Goal: Register for event/course

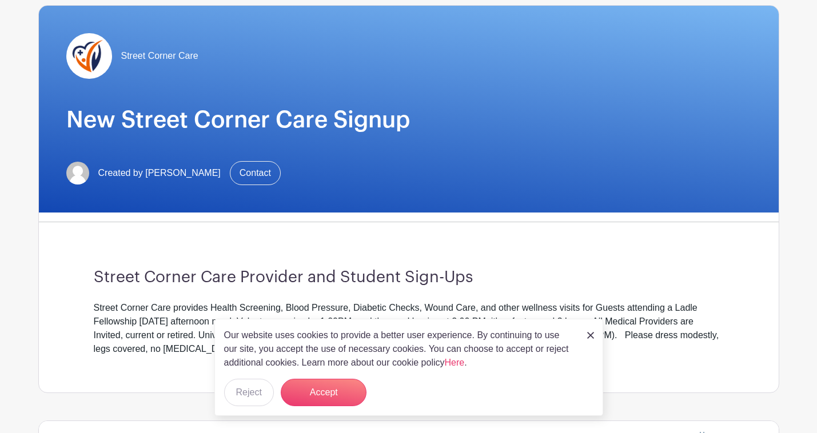
scroll to position [101, 0]
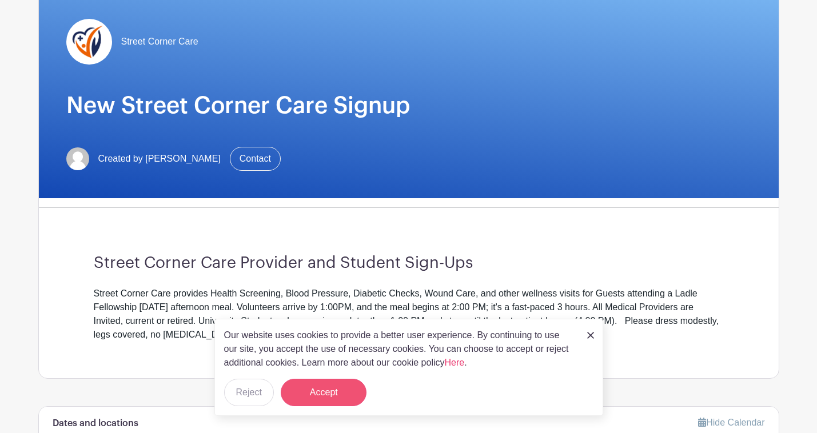
click at [318, 389] on button "Accept" at bounding box center [324, 392] width 86 height 27
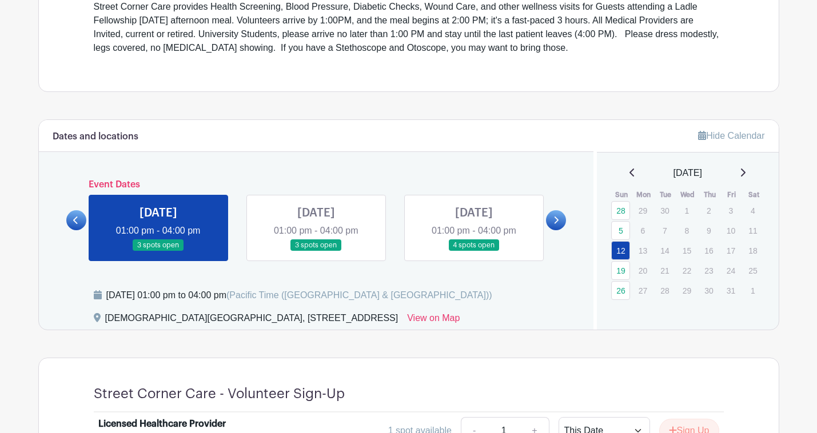
scroll to position [391, 0]
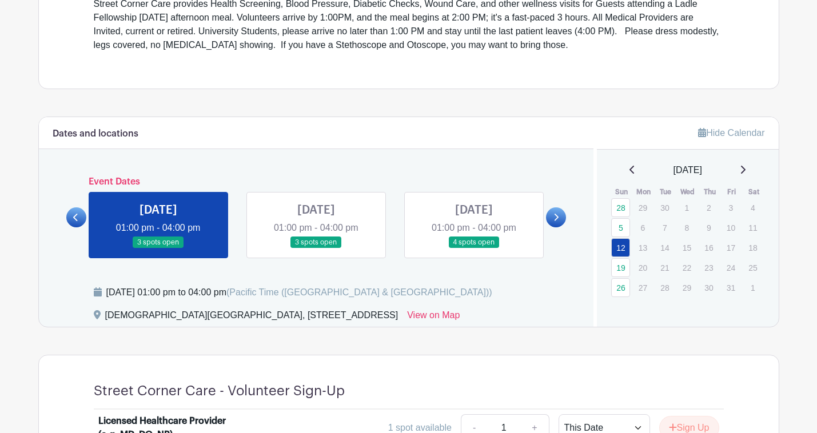
click at [564, 214] on link at bounding box center [556, 218] width 20 height 20
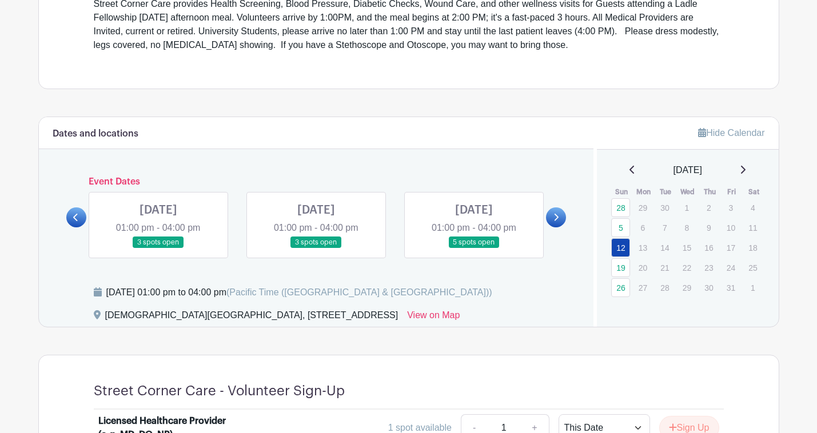
click at [158, 249] on link at bounding box center [158, 249] width 0 height 0
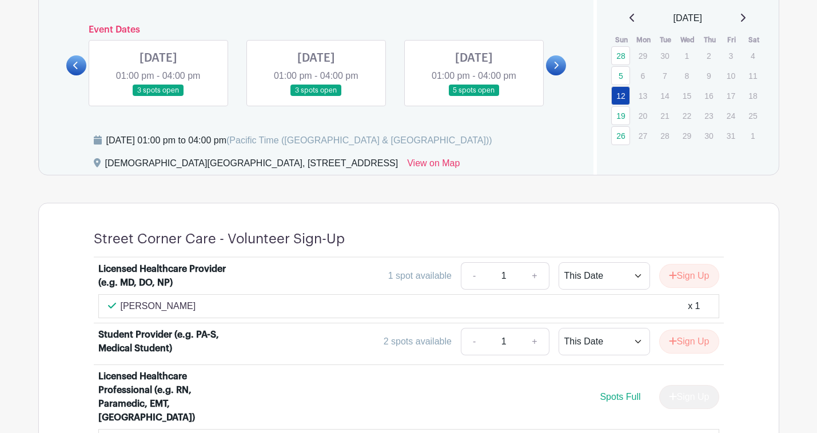
scroll to position [543, 0]
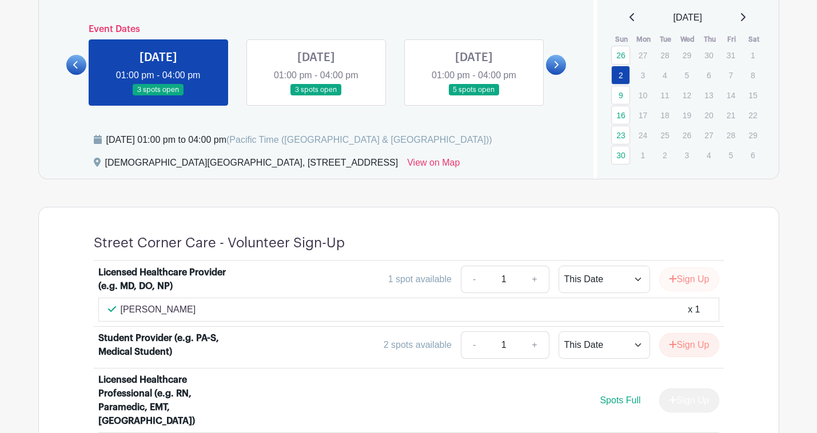
click at [704, 281] on button "Sign Up" at bounding box center [689, 280] width 60 height 24
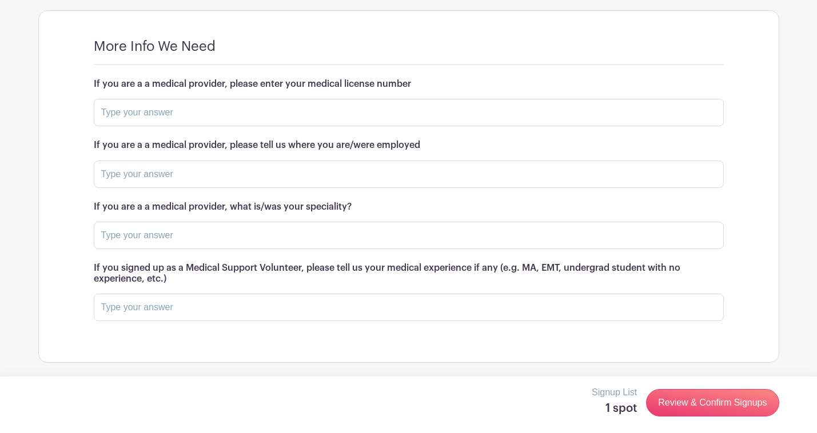
scroll to position [1335, 0]
click at [290, 102] on input "text" at bounding box center [409, 112] width 630 height 27
type input "A132453"
type input "D"
type input "Scripps Clinic Medical Group"
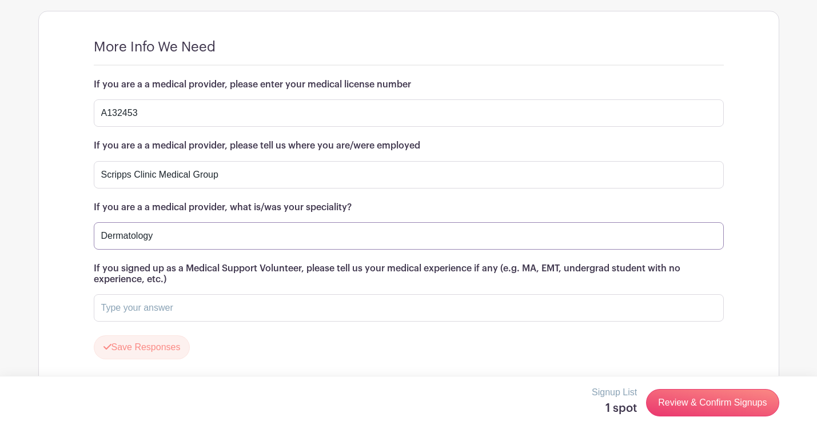
type input "Dermatology"
type input "N/A"
click at [182, 336] on button "Save Responses" at bounding box center [142, 348] width 97 height 24
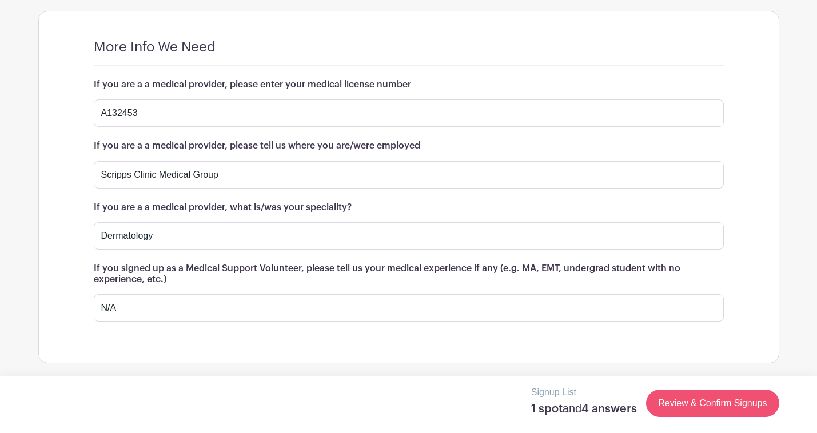
click at [731, 395] on link "Review & Confirm Signups" at bounding box center [712, 403] width 133 height 27
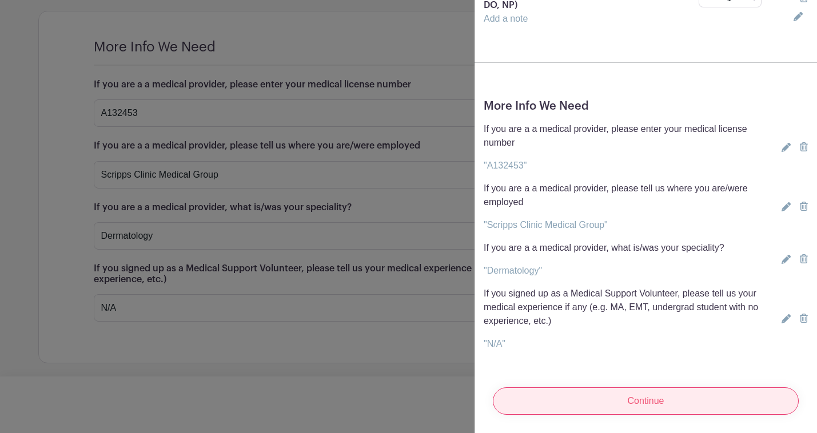
scroll to position [157, 0]
click at [711, 408] on input "Continue" at bounding box center [646, 401] width 306 height 27
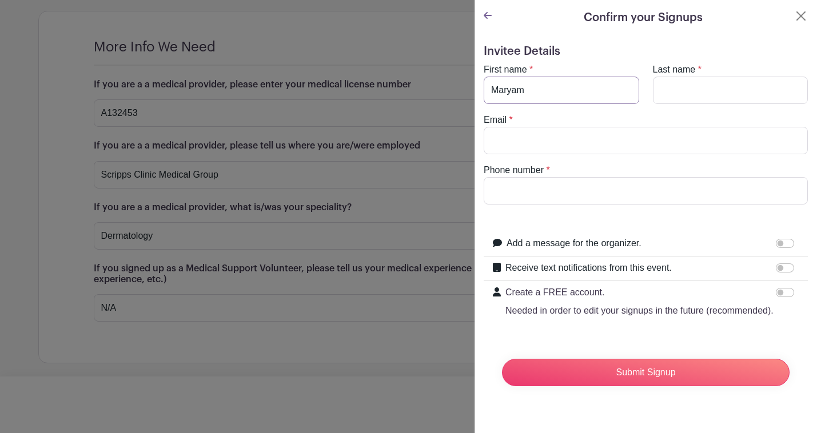
type input "Maryam"
type input "Afshar"
type input "MAfsharMD@gmail.com"
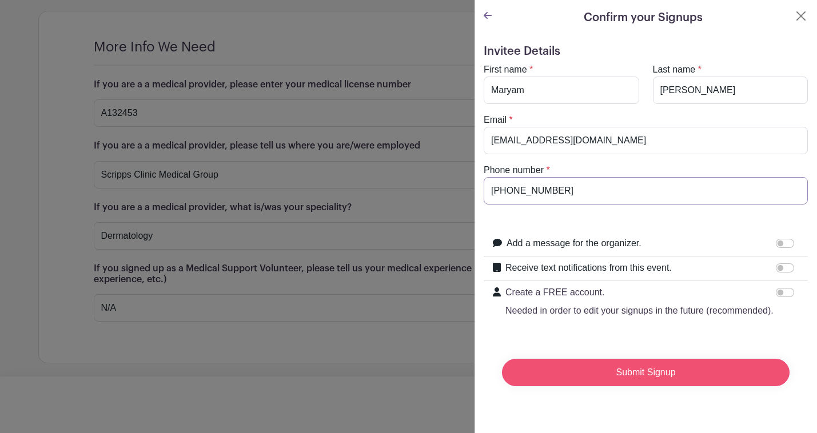
type input "858-859-5350"
click at [640, 372] on input "Submit Signup" at bounding box center [646, 372] width 288 height 27
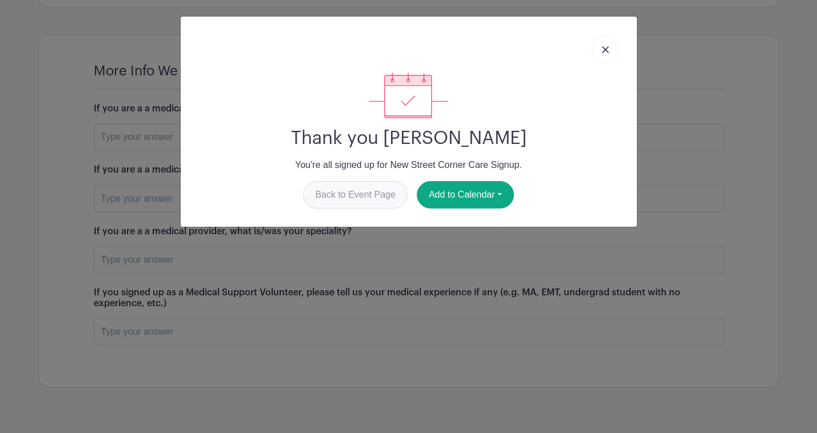
click at [356, 200] on link "Back to Event Page" at bounding box center [355, 194] width 105 height 27
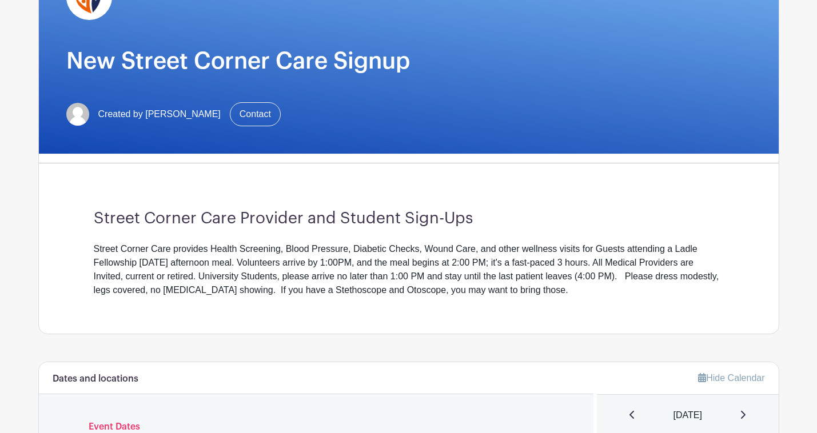
scroll to position [78, 0]
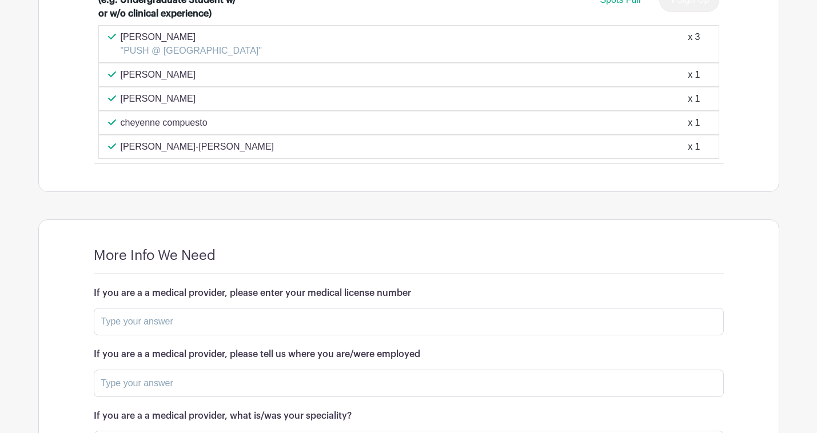
scroll to position [1223, 0]
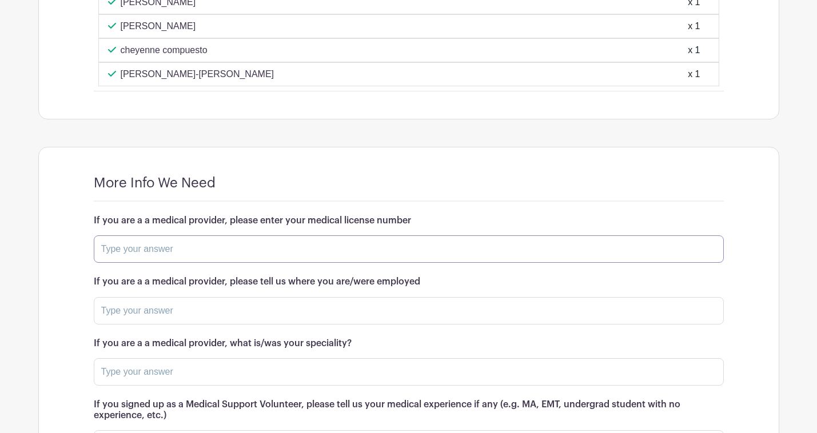
click at [425, 251] on input "text" at bounding box center [409, 249] width 630 height 27
type input "A84579"
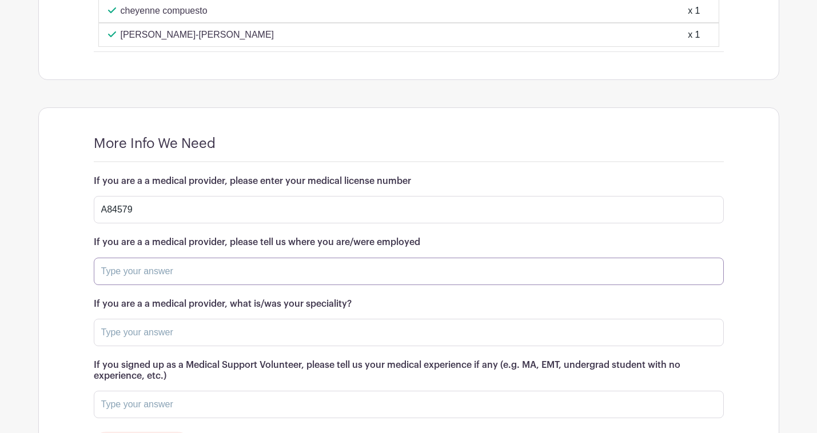
scroll to position [1265, 0]
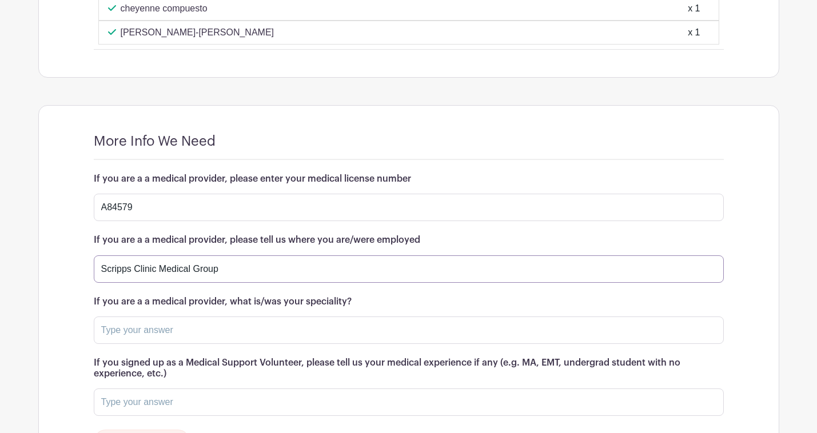
type input "Scripps Clinic Medical Group"
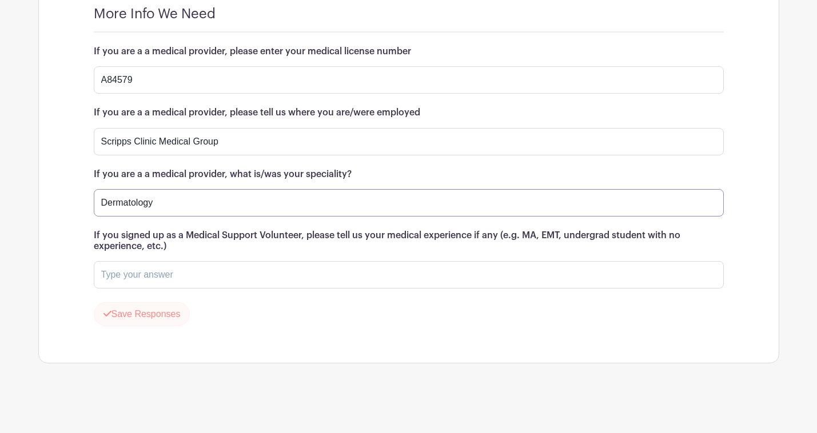
type input "Dermatology"
click at [133, 315] on button "Save Responses" at bounding box center [142, 314] width 97 height 24
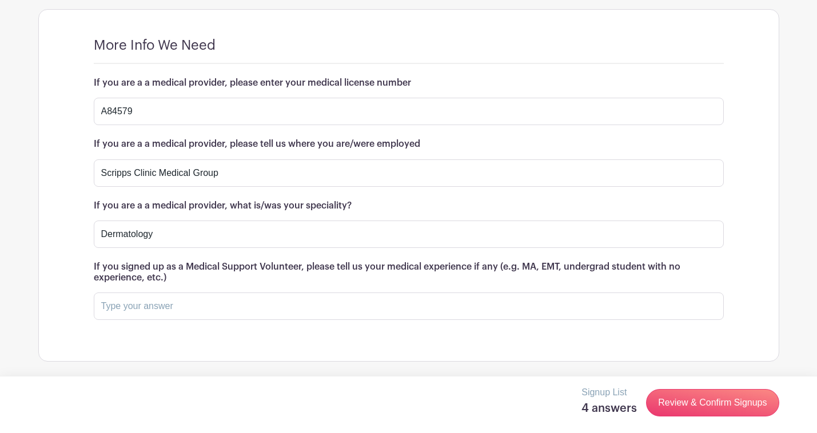
scroll to position [1359, 0]
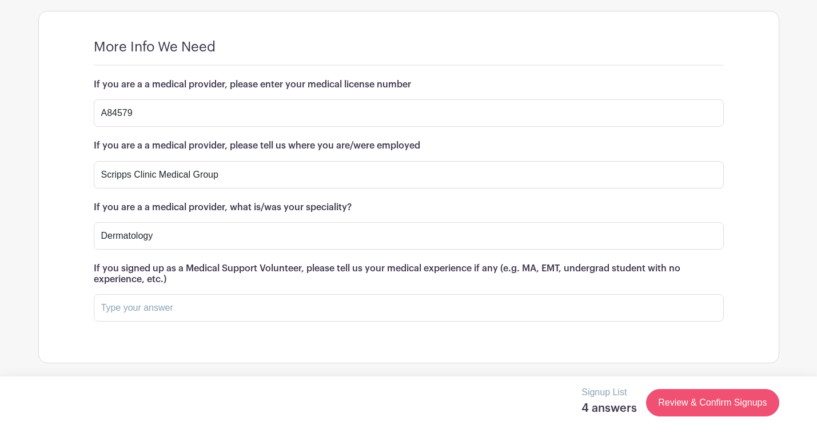
click at [715, 408] on link "Review & Confirm Signups" at bounding box center [712, 402] width 133 height 27
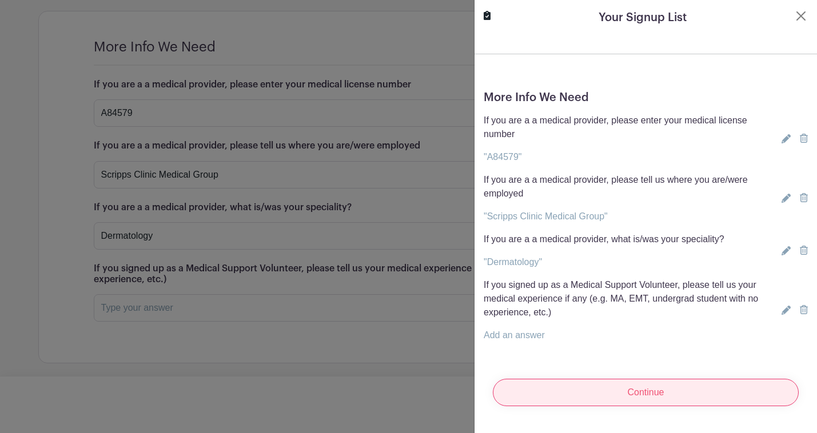
click at [643, 393] on input "Continue" at bounding box center [646, 392] width 306 height 27
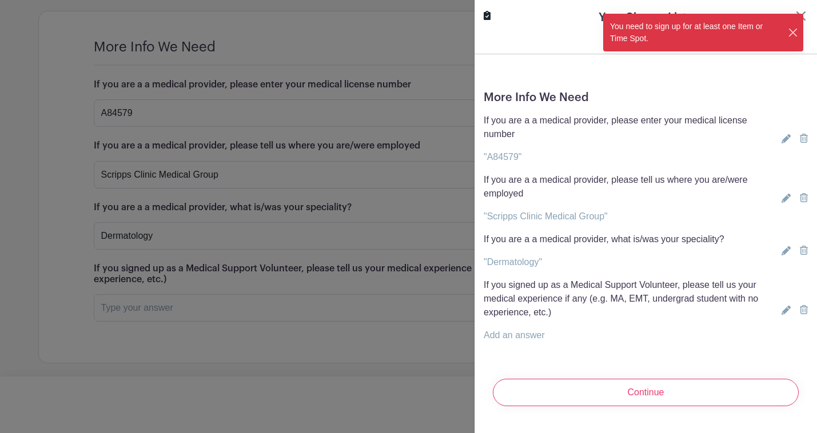
click at [793, 27] on button "Close" at bounding box center [793, 33] width 11 height 12
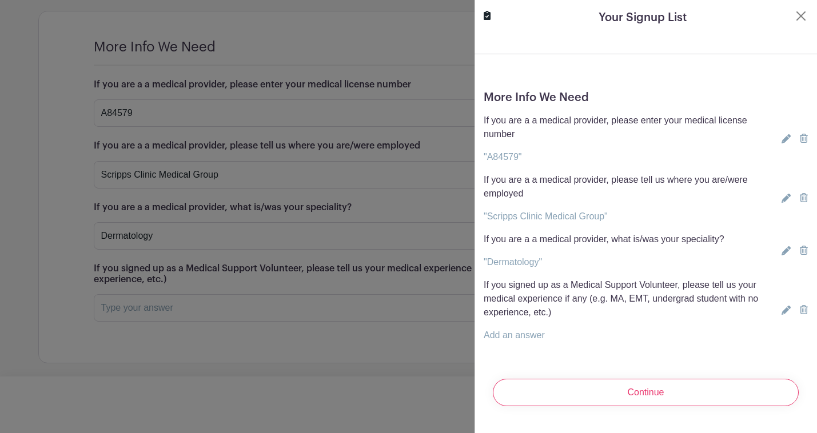
click at [316, 69] on div at bounding box center [408, 216] width 817 height 433
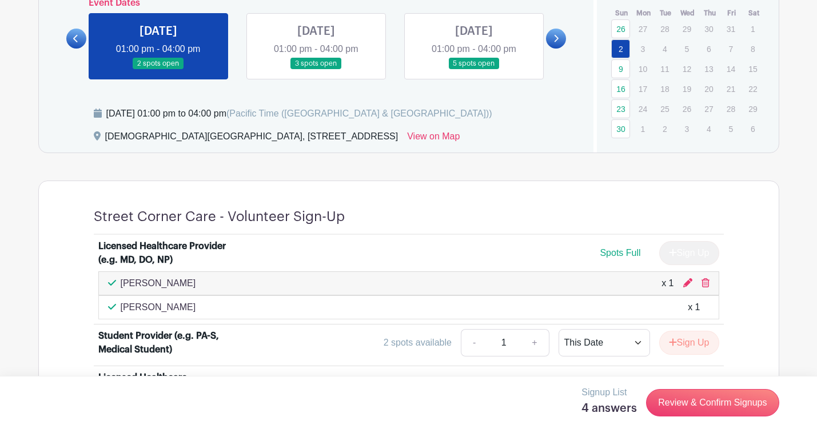
scroll to position [570, 0]
click at [618, 254] on span "Spots Full" at bounding box center [620, 253] width 41 height 10
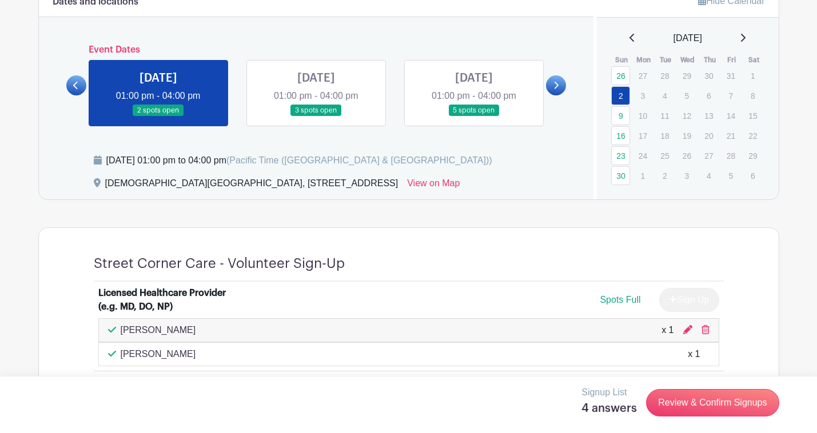
scroll to position [525, 0]
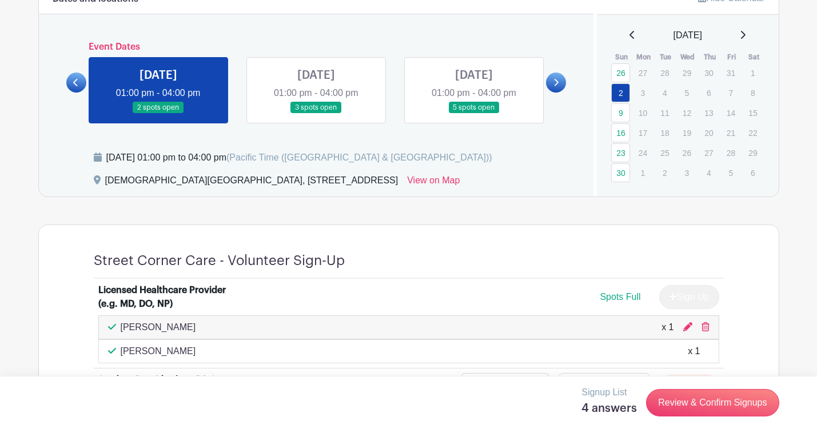
click at [626, 301] on span "Spots Full" at bounding box center [620, 297] width 41 height 10
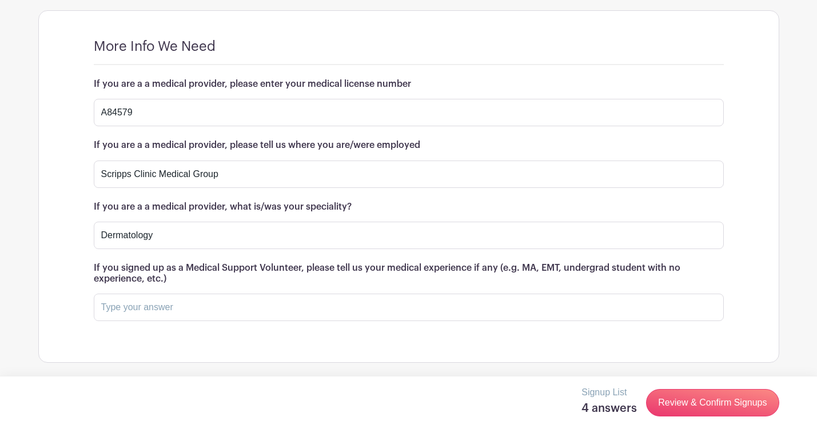
scroll to position [1359, 0]
